Goal: Information Seeking & Learning: Compare options

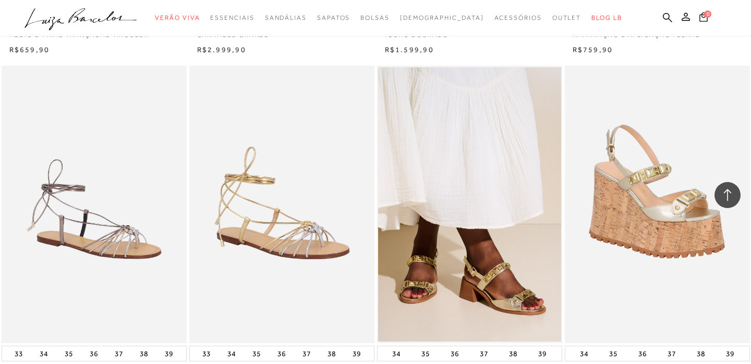
scroll to position [302, 0]
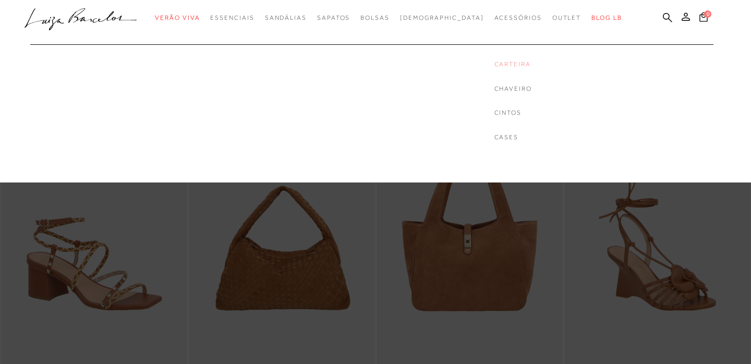
click at [494, 66] on link "Carteira" at bounding box center [513, 64] width 38 height 9
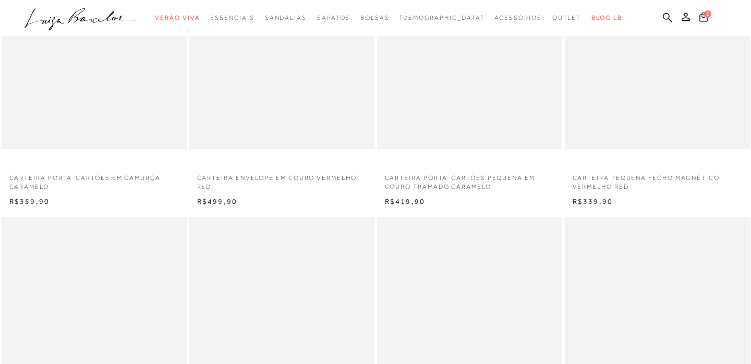
scroll to position [189, 0]
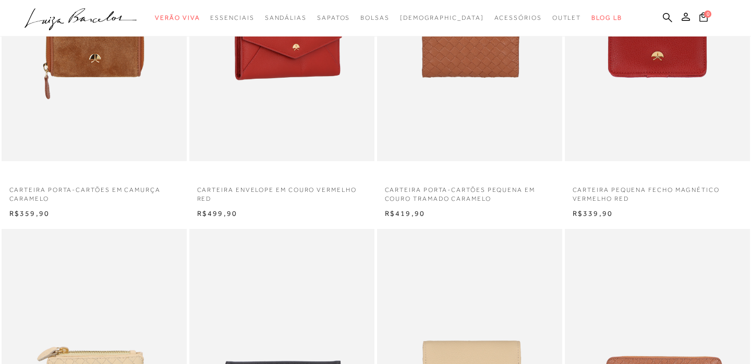
click at [318, 94] on img at bounding box center [282, 23] width 184 height 278
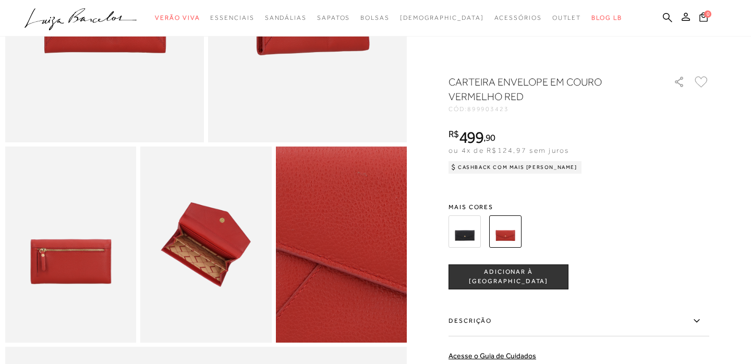
scroll to position [299, 0]
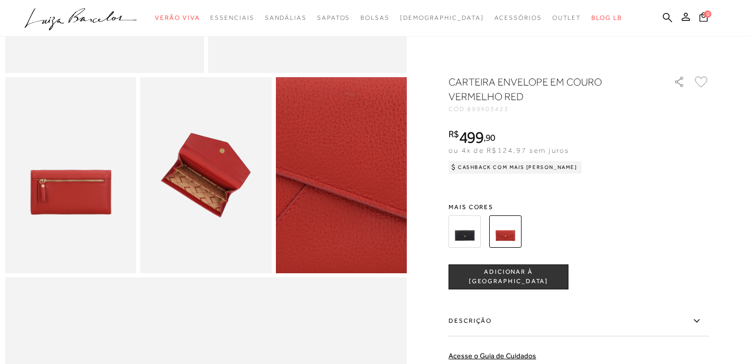
click at [354, 185] on img at bounding box center [329, 165] width 262 height 393
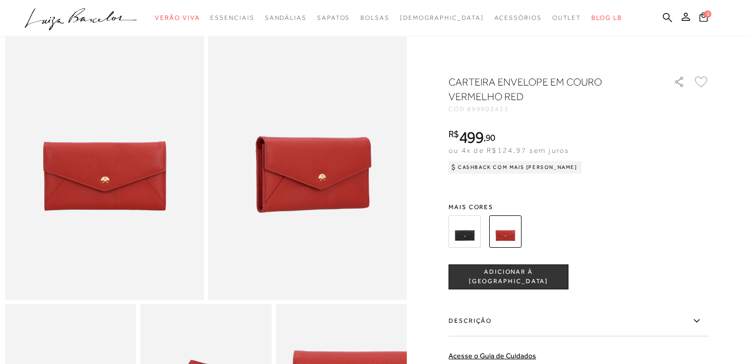
scroll to position [68, 0]
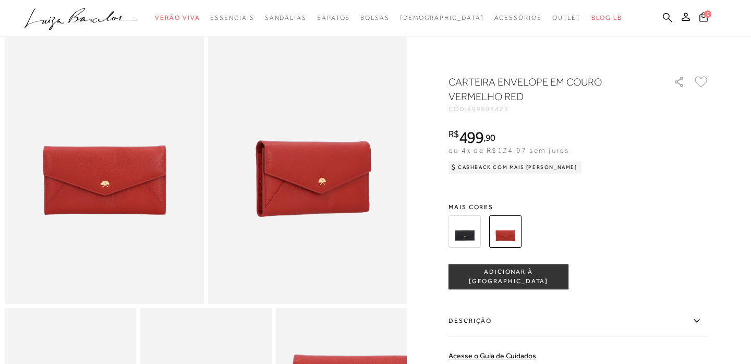
scroll to position [189, 0]
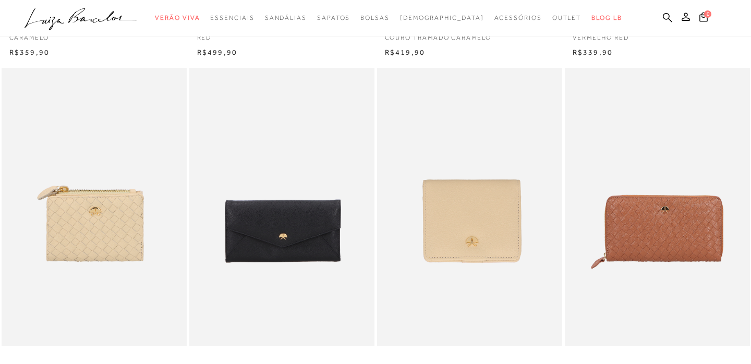
scroll to position [350, 0]
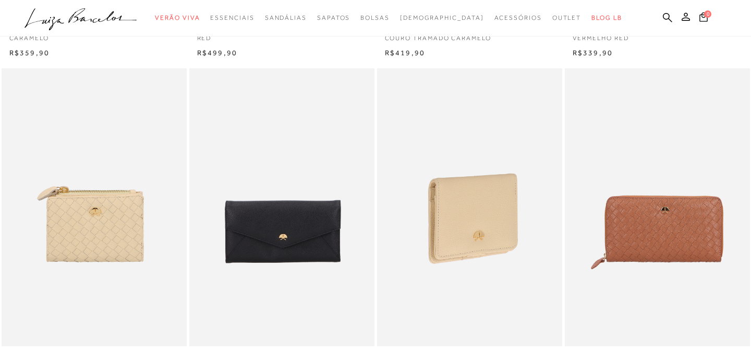
click at [522, 244] on img at bounding box center [470, 207] width 184 height 278
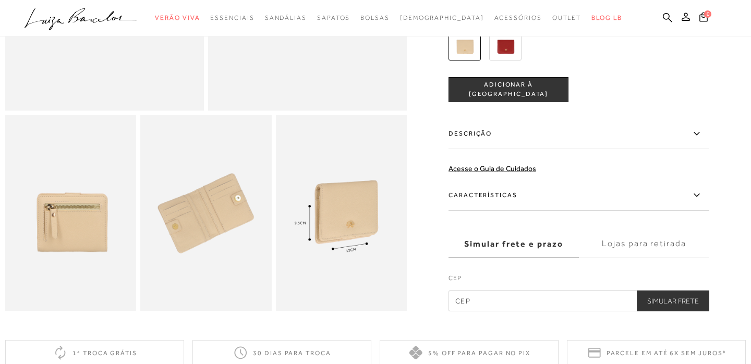
scroll to position [301, 0]
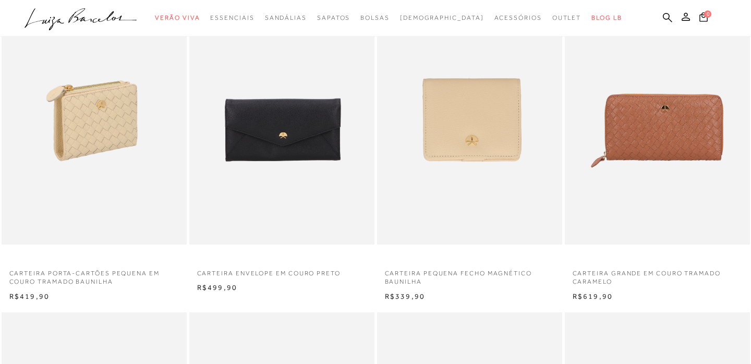
scroll to position [422, 0]
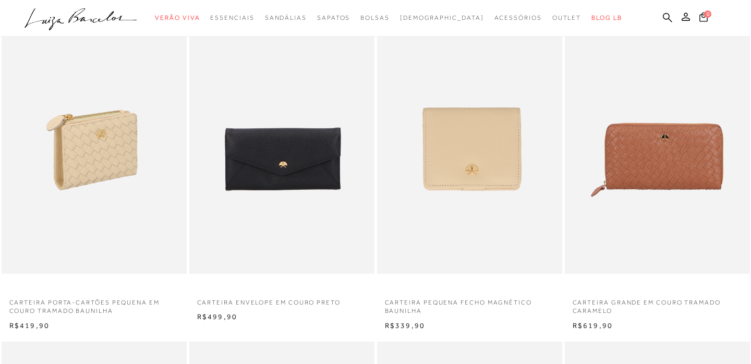
click at [123, 165] on img at bounding box center [95, 135] width 184 height 278
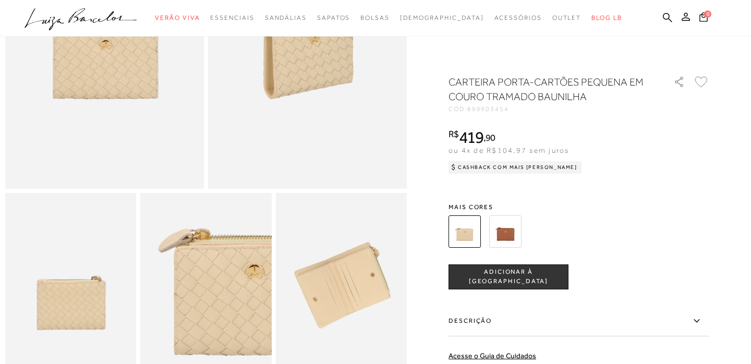
scroll to position [182, 0]
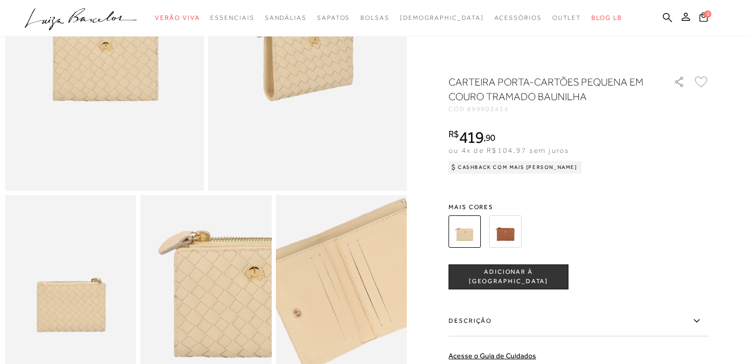
click at [333, 290] on img at bounding box center [350, 296] width 262 height 393
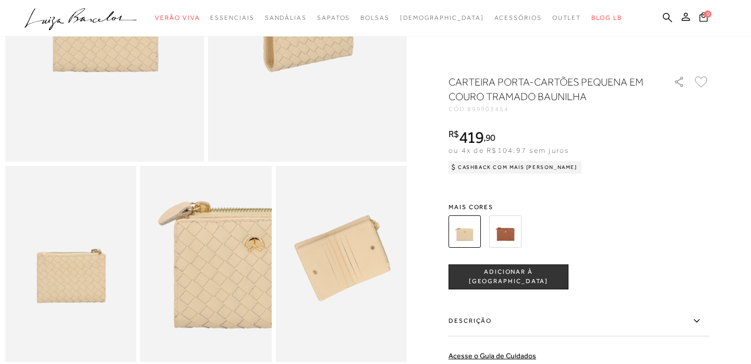
scroll to position [211, 0]
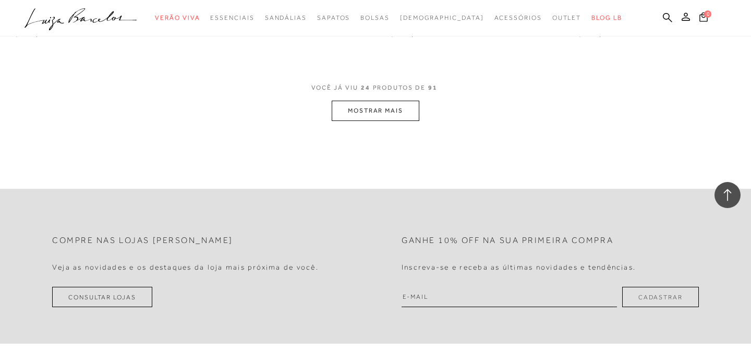
scroll to position [2085, 0]
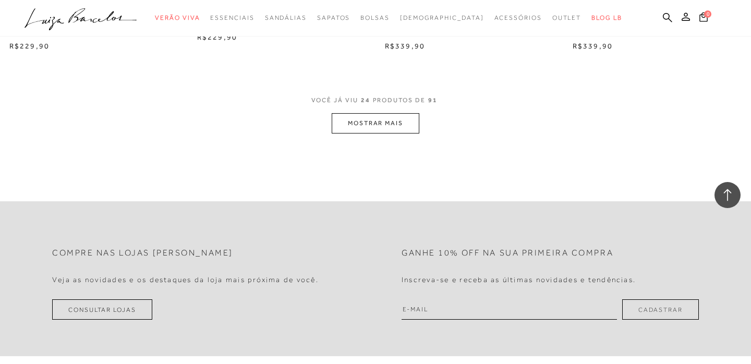
click at [349, 125] on button "MOSTRAR MAIS" at bounding box center [376, 123] width 88 height 20
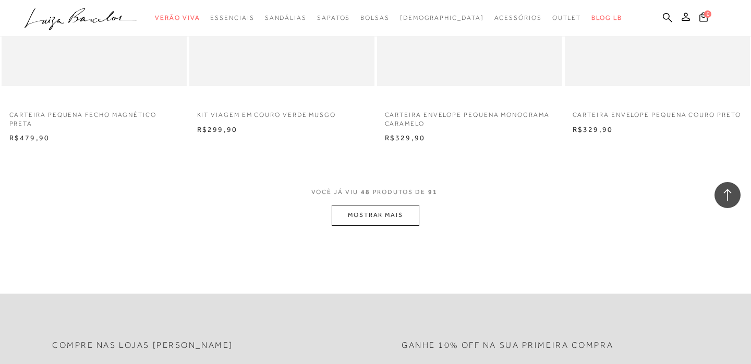
scroll to position [4041, 0]
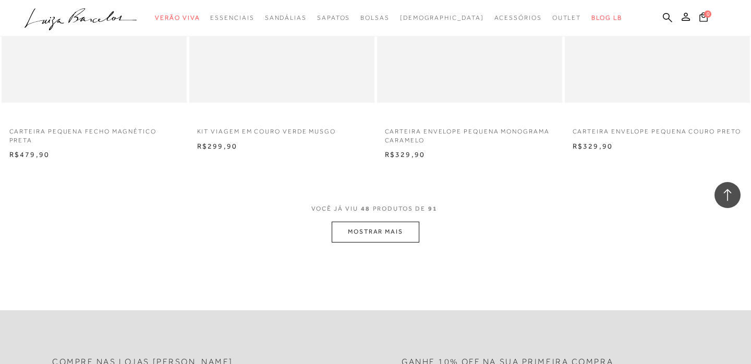
click at [385, 226] on button "MOSTRAR MAIS" at bounding box center [376, 232] width 88 height 20
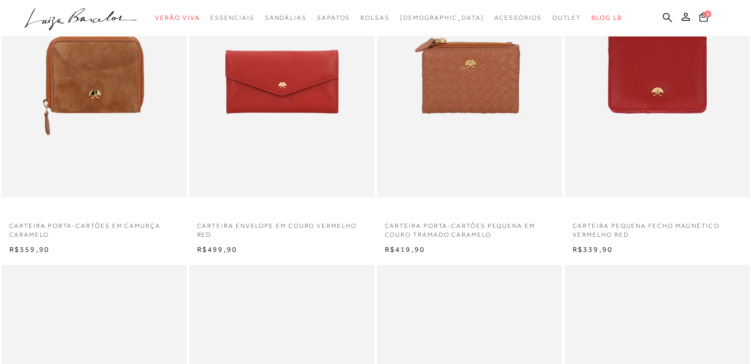
scroll to position [154, 0]
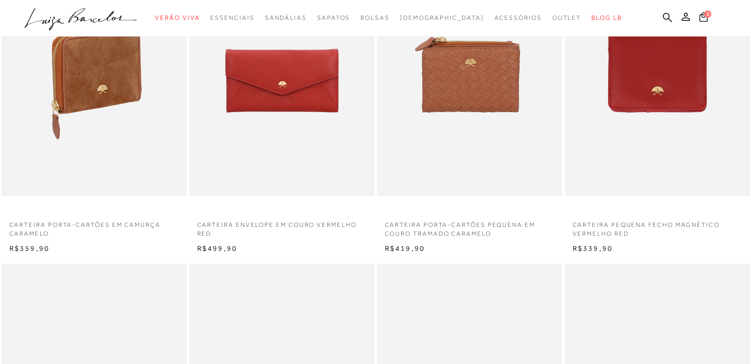
click at [99, 113] on img at bounding box center [95, 58] width 184 height 278
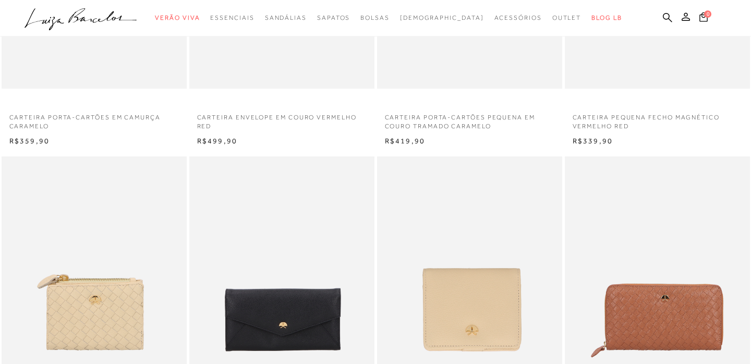
scroll to position [344, 0]
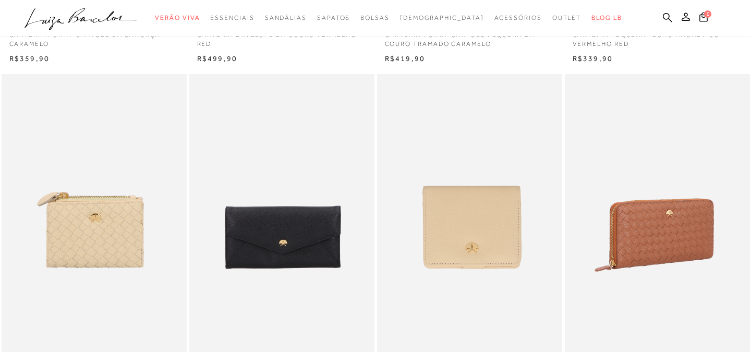
click at [622, 268] on img at bounding box center [658, 213] width 184 height 278
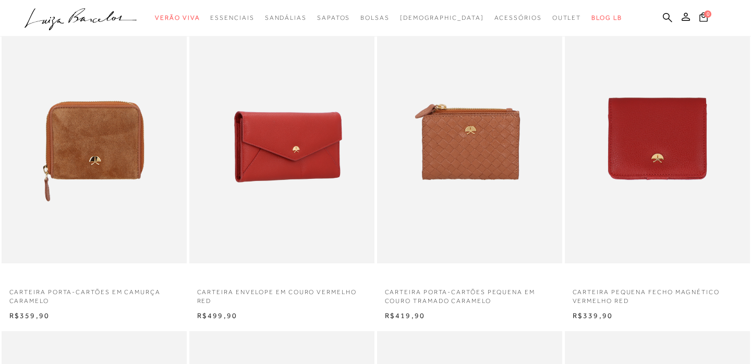
scroll to position [88, 0]
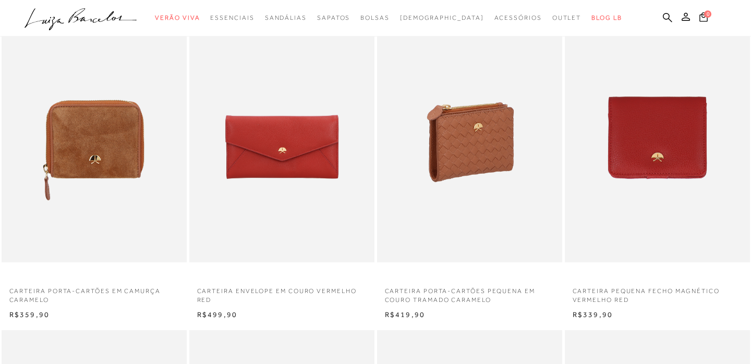
click at [509, 200] on img at bounding box center [470, 124] width 184 height 278
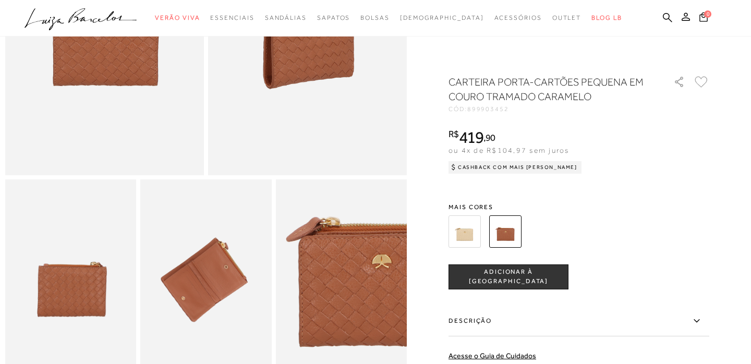
scroll to position [240, 0]
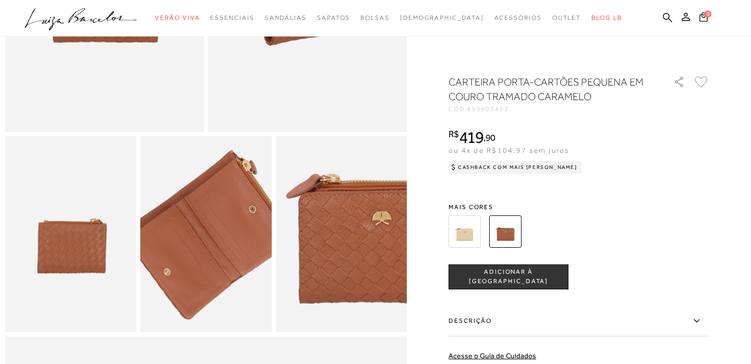
click at [199, 238] on img at bounding box center [213, 229] width 262 height 393
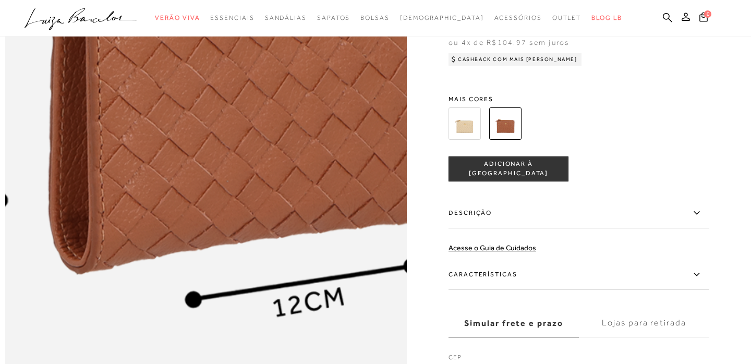
scroll to position [788, 0]
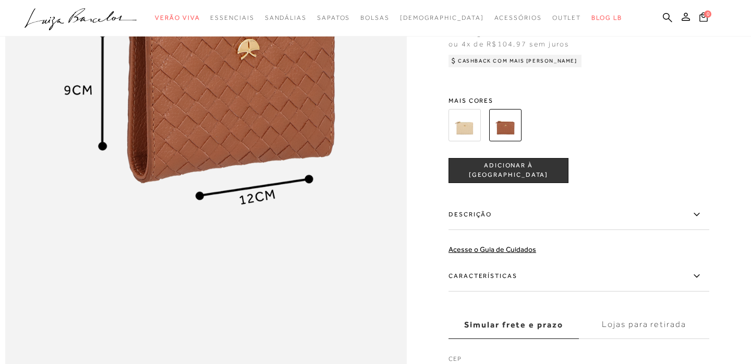
click at [455, 125] on img at bounding box center [465, 124] width 32 height 32
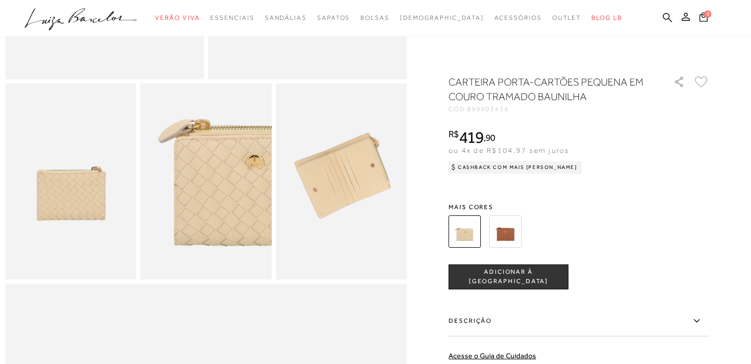
scroll to position [261, 0]
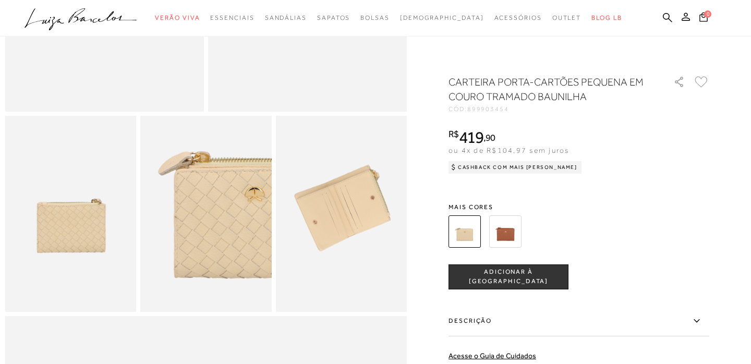
click at [502, 235] on img at bounding box center [505, 231] width 32 height 32
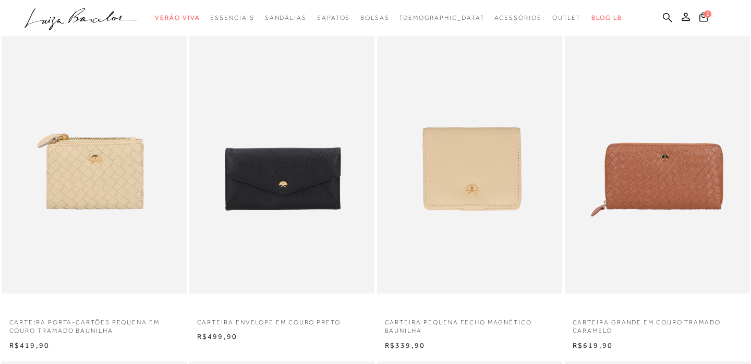
scroll to position [426, 0]
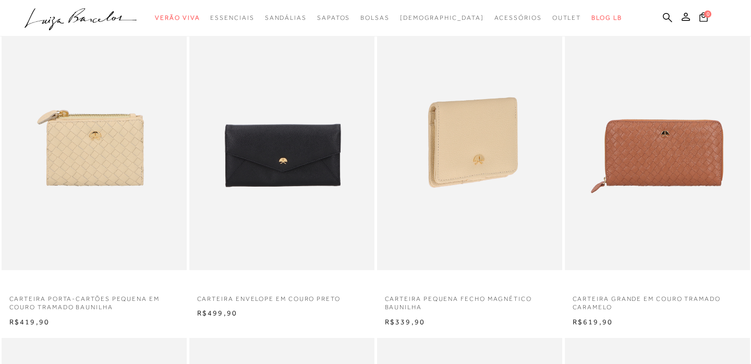
click at [470, 164] on img at bounding box center [470, 131] width 184 height 278
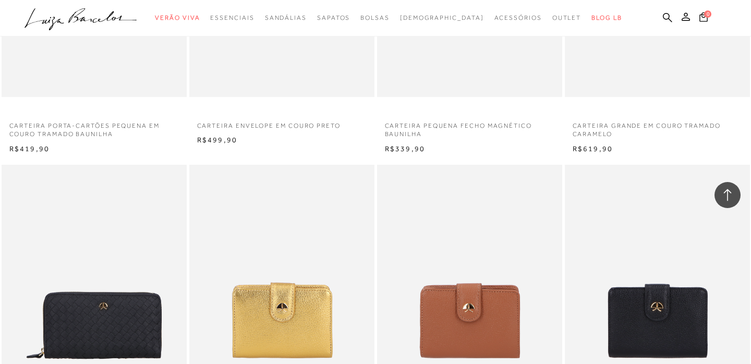
scroll to position [710, 0]
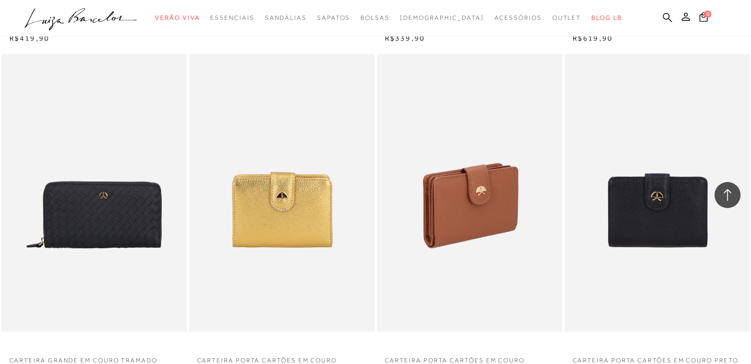
click at [464, 219] on img at bounding box center [470, 193] width 184 height 278
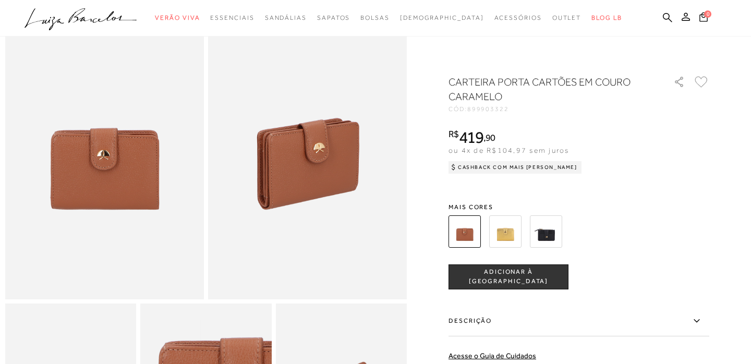
scroll to position [61, 0]
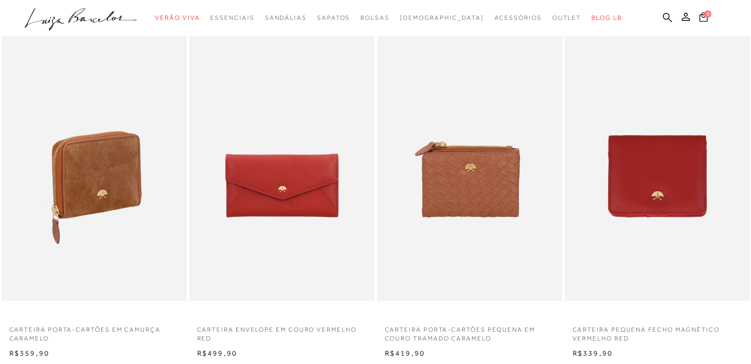
scroll to position [68, 0]
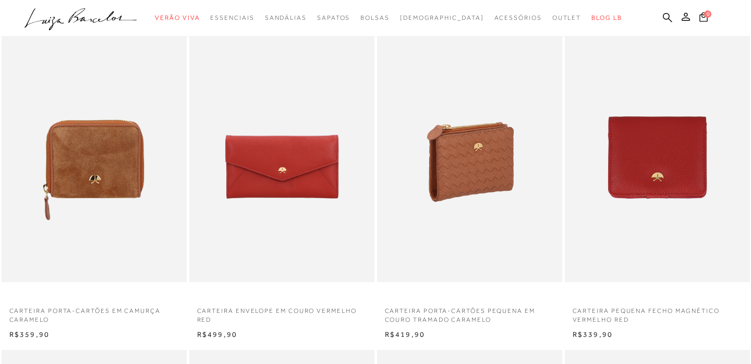
click at [421, 189] on img at bounding box center [470, 144] width 184 height 278
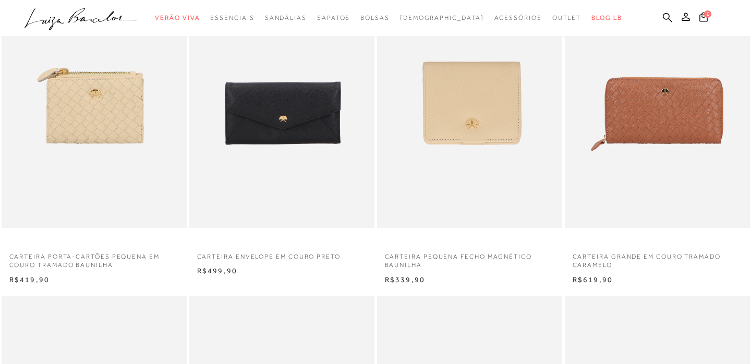
scroll to position [446, 0]
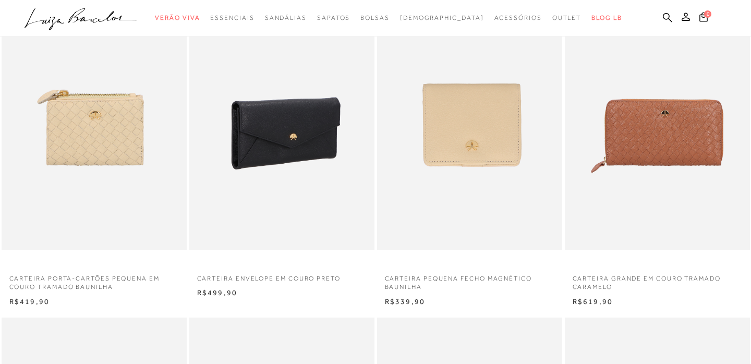
click at [313, 187] on img at bounding box center [282, 111] width 184 height 278
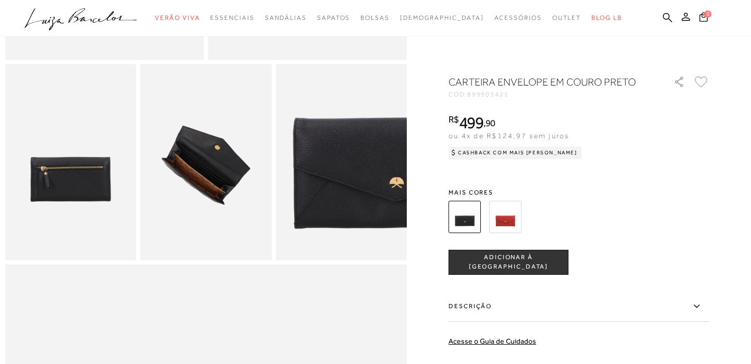
scroll to position [312, 0]
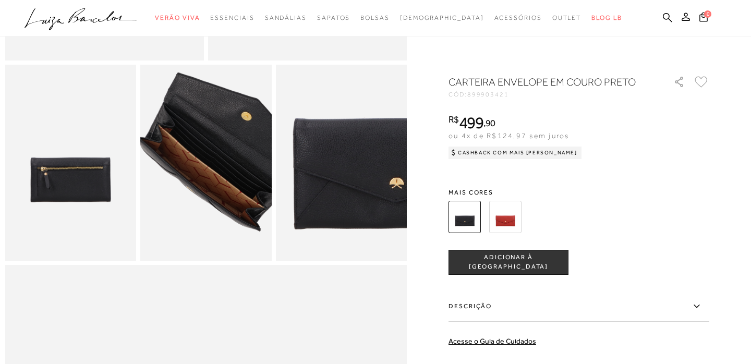
click at [188, 180] on img at bounding box center [224, 145] width 262 height 393
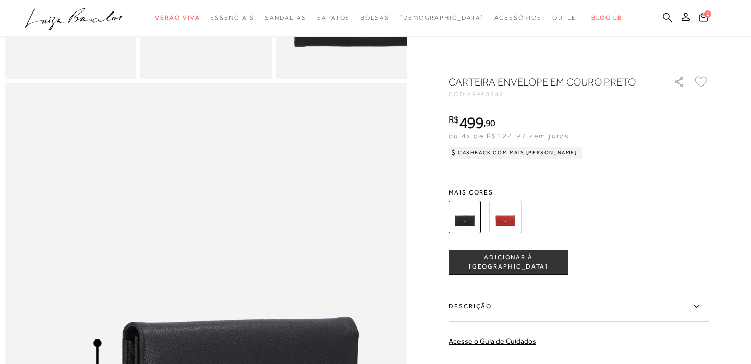
scroll to position [496, 0]
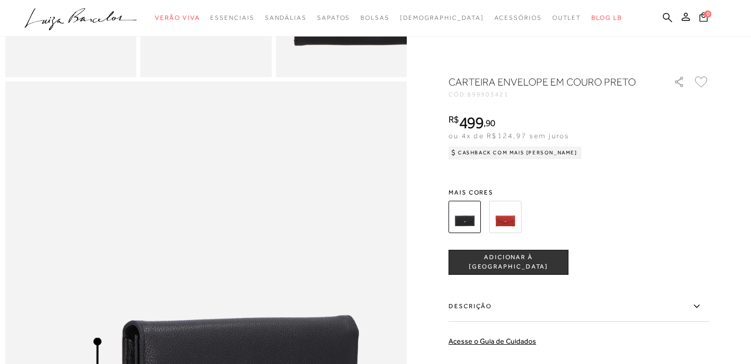
click at [512, 212] on img at bounding box center [505, 217] width 32 height 32
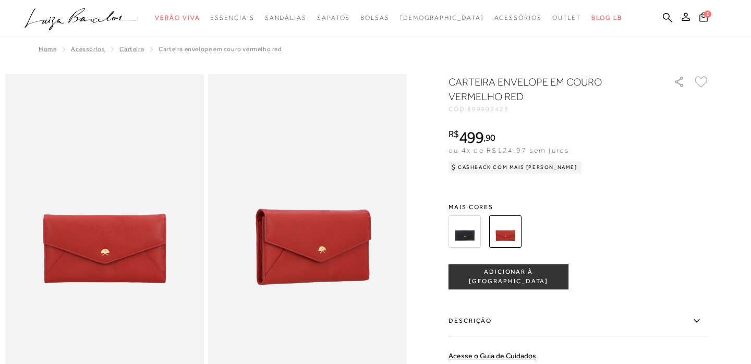
click at [466, 237] on img at bounding box center [465, 231] width 32 height 32
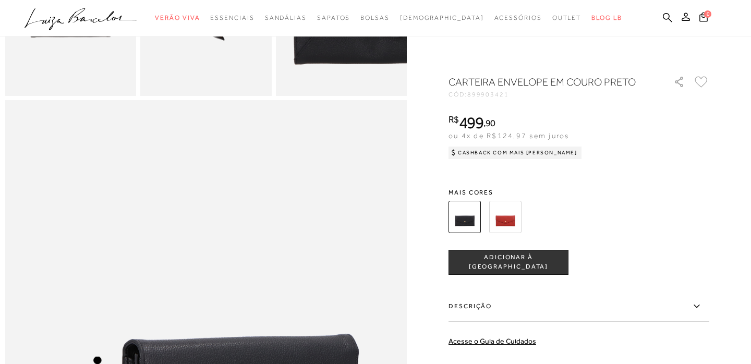
scroll to position [357, 0]
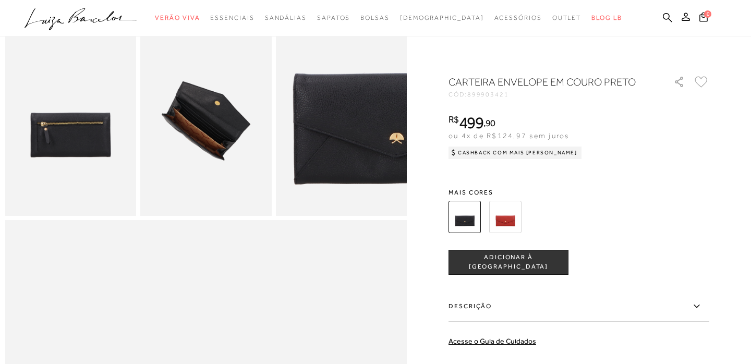
click at [506, 216] on img at bounding box center [505, 217] width 32 height 32
